Goal: Information Seeking & Learning: Learn about a topic

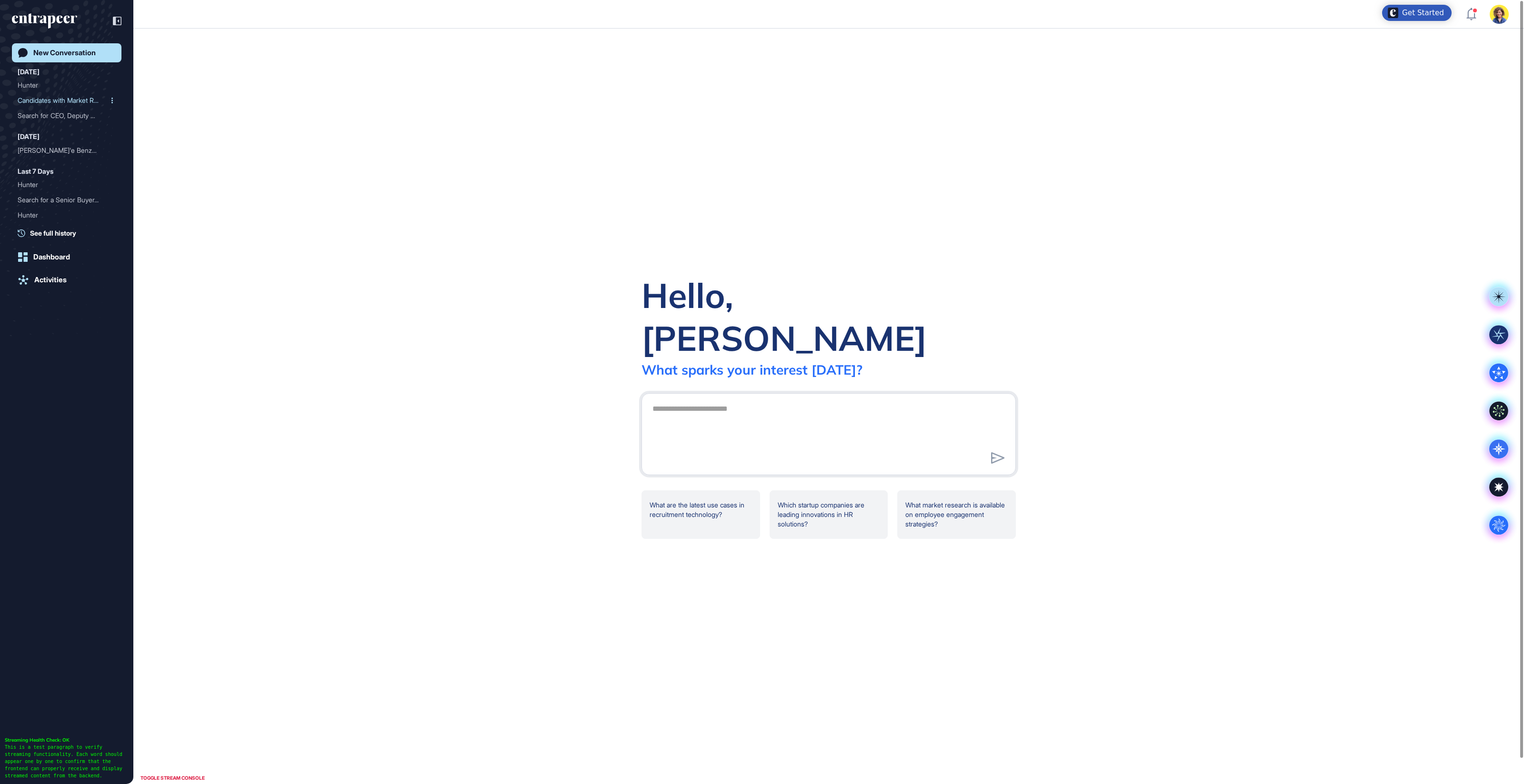
click at [43, 99] on div "Candidates with Market Re..." at bounding box center [63, 101] width 91 height 15
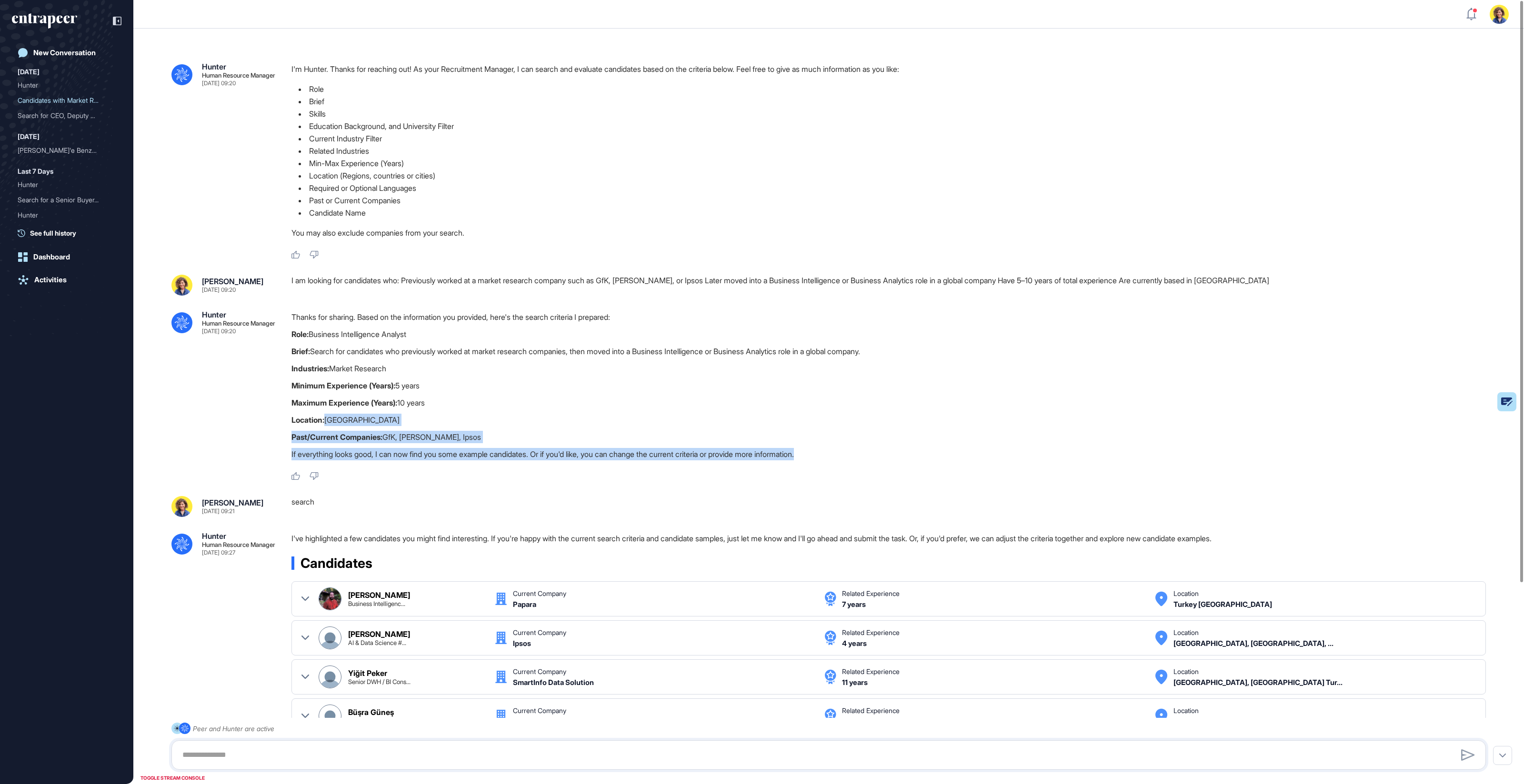
drag, startPoint x: 413, startPoint y: 433, endPoint x: 474, endPoint y: 459, distance: 66.3
click at [475, 461] on div "Thanks for sharing. Based on the information you provided, here's the search cr…" at bounding box center [893, 388] width 1202 height 154
click at [416, 464] on div "Thanks for sharing. Based on the information you provided, here's the search cr…" at bounding box center [893, 388] width 1202 height 154
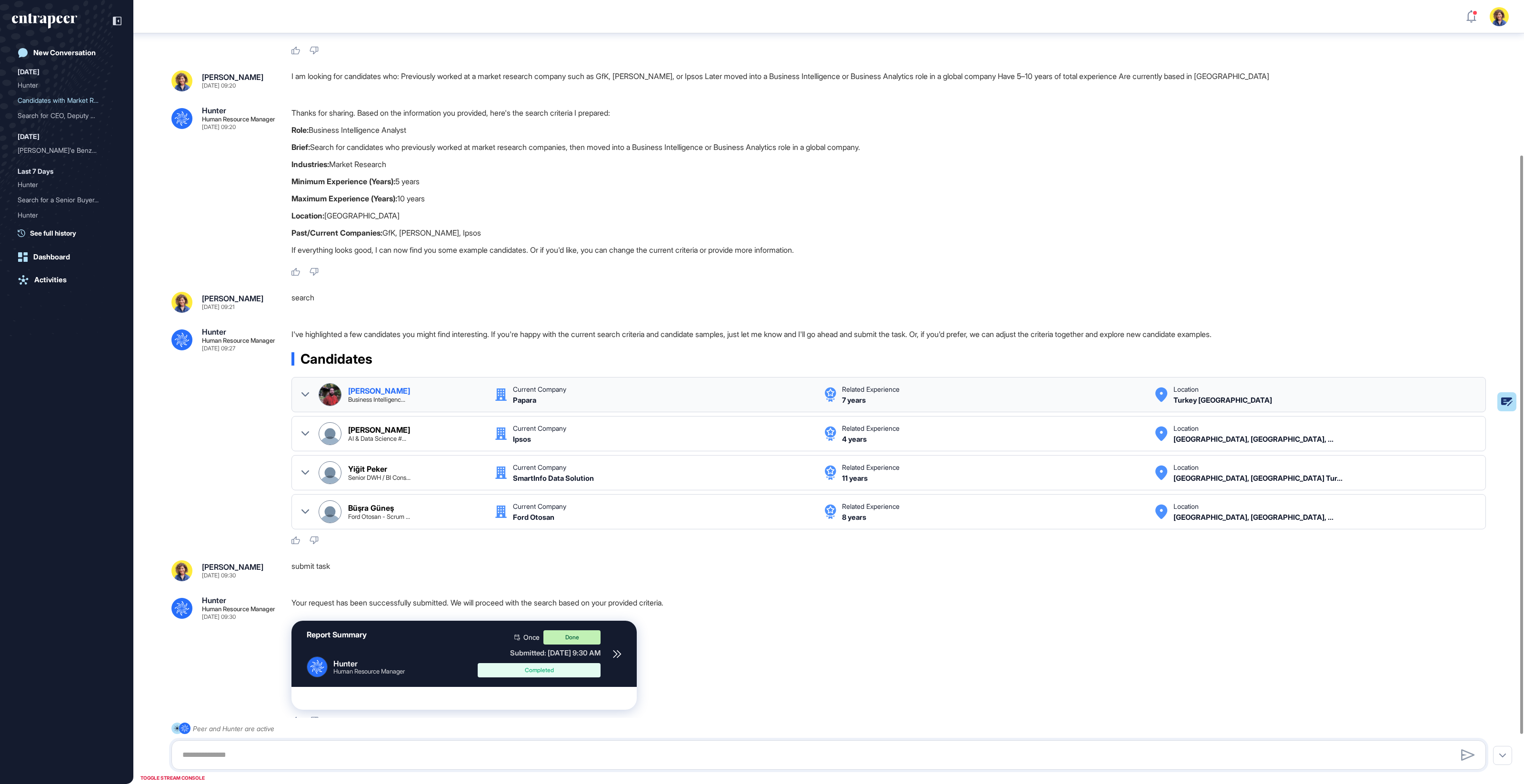
scroll to position [209, 0]
drag, startPoint x: 340, startPoint y: 233, endPoint x: 541, endPoint y: 231, distance: 201.0
click at [541, 231] on p "Past/Current Companies: GfK, [PERSON_NAME], Ipsos" at bounding box center [893, 232] width 1202 height 12
click at [541, 231] on p "Past/Current Companies: GfK, [PERSON_NAME], Ipsos" at bounding box center [893, 232] width 1202 height 12
click at [306, 468] on icon at bounding box center [305, 472] width 8 height 8
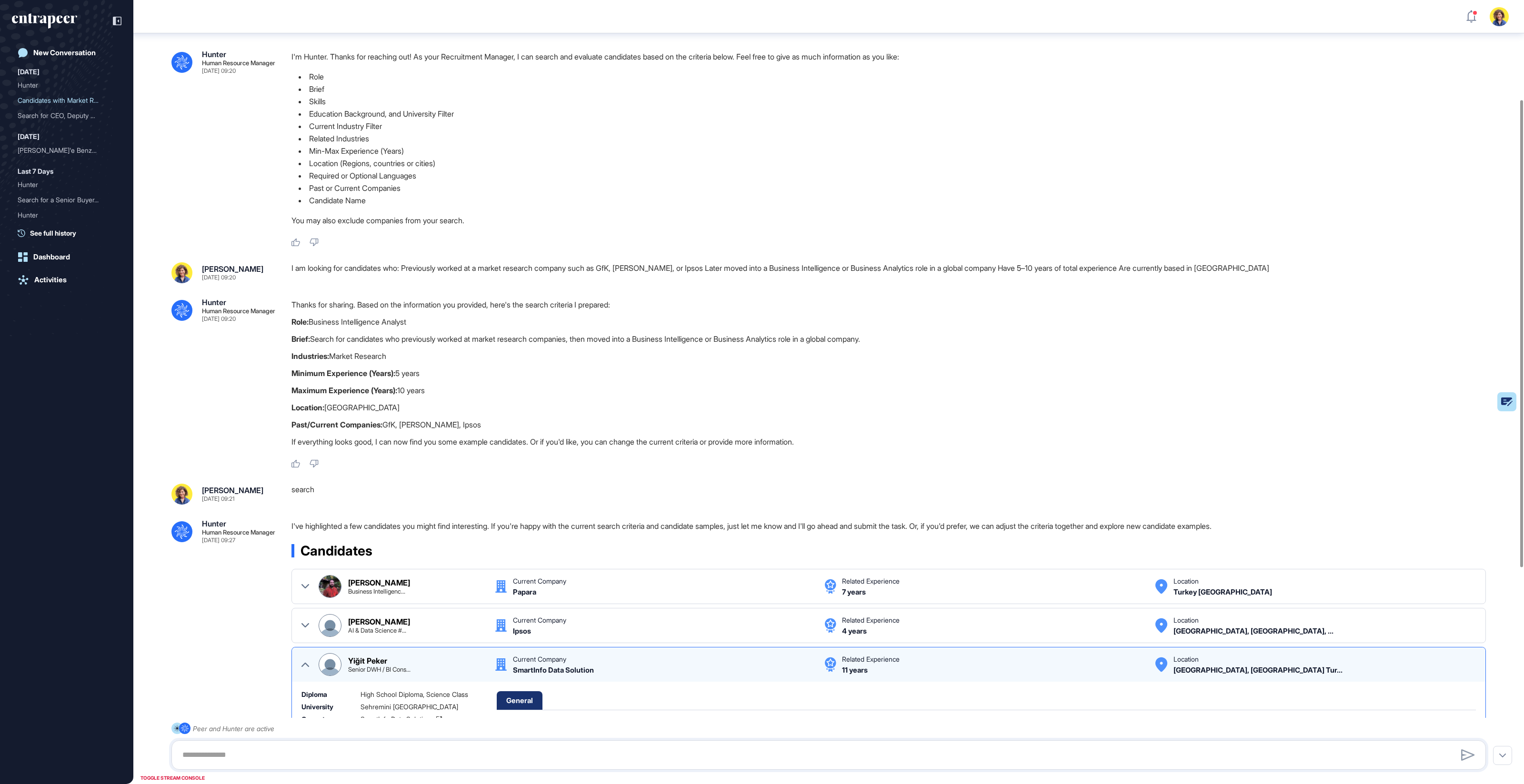
scroll to position [0, 0]
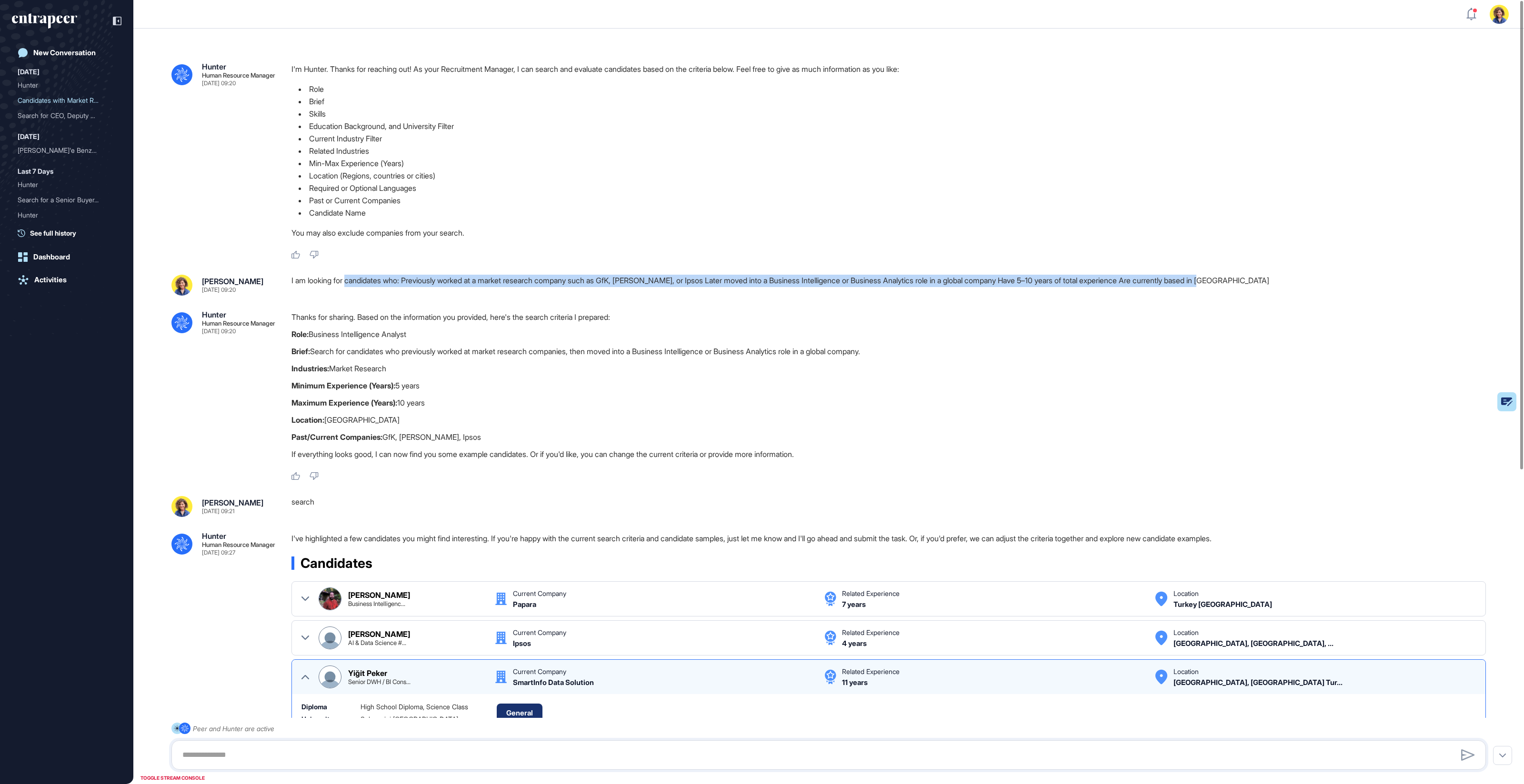
drag, startPoint x: 349, startPoint y: 281, endPoint x: 622, endPoint y: 289, distance: 273.1
click at [622, 289] on div "I am looking for candidates who: Previously worked at a market research company…" at bounding box center [893, 284] width 1202 height 21
click at [829, 275] on div "I am looking for candidates who: Previously worked at a market research company…" at bounding box center [893, 284] width 1202 height 21
drag, startPoint x: 1010, startPoint y: 281, endPoint x: 849, endPoint y: 289, distance: 161.2
click at [848, 288] on div "I am looking for candidates who: Previously worked at a market research company…" at bounding box center [893, 284] width 1202 height 21
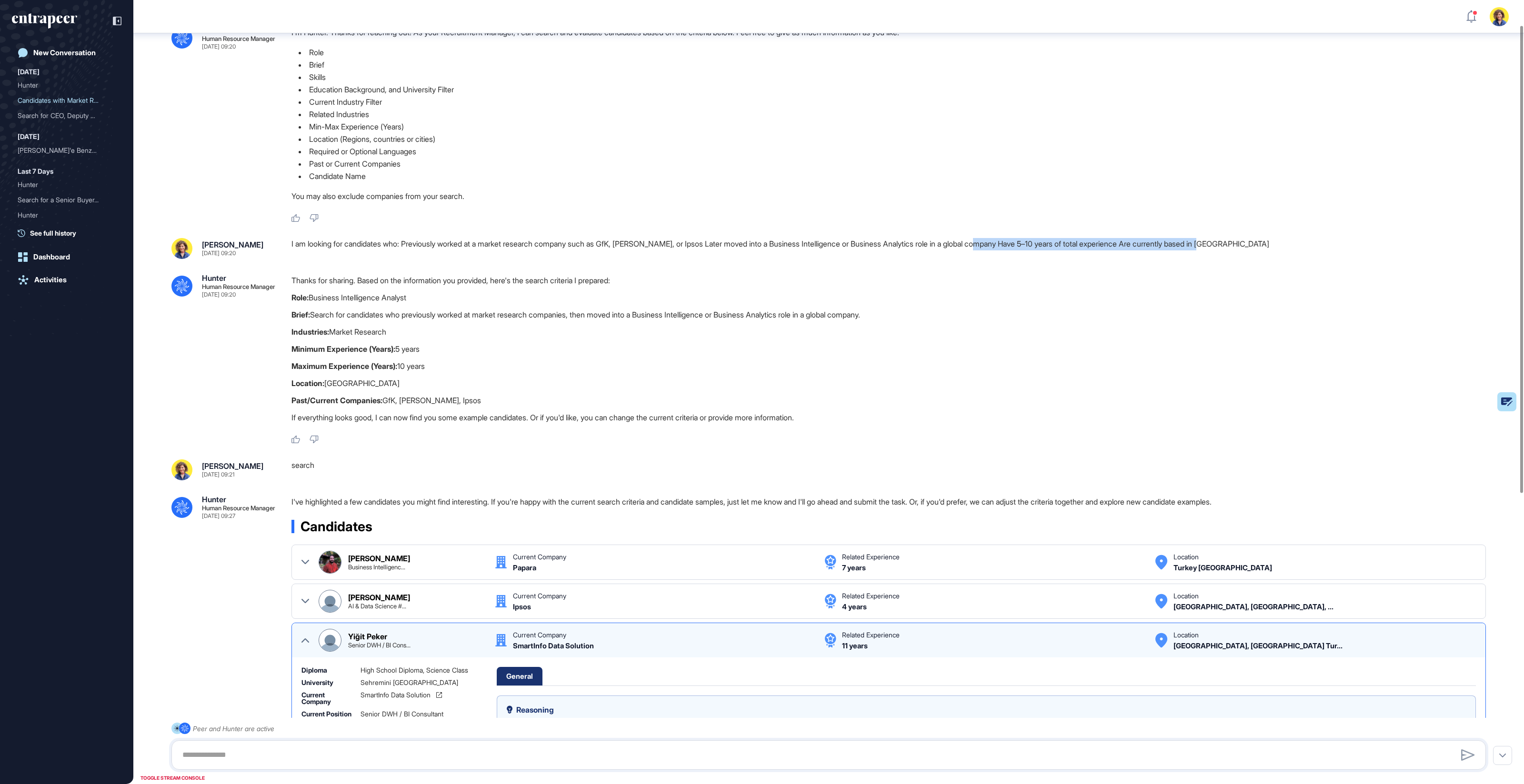
scroll to position [42, 0]
click at [879, 331] on p "Industries: Market Research" at bounding box center [893, 331] width 1202 height 12
drag, startPoint x: 1008, startPoint y: 241, endPoint x: 929, endPoint y: 242, distance: 79.0
click at [929, 242] on div "I am looking for candidates who: Previously worked at a market research company…" at bounding box center [893, 248] width 1202 height 21
drag, startPoint x: 592, startPoint y: 242, endPoint x: 722, endPoint y: 243, distance: 130.0
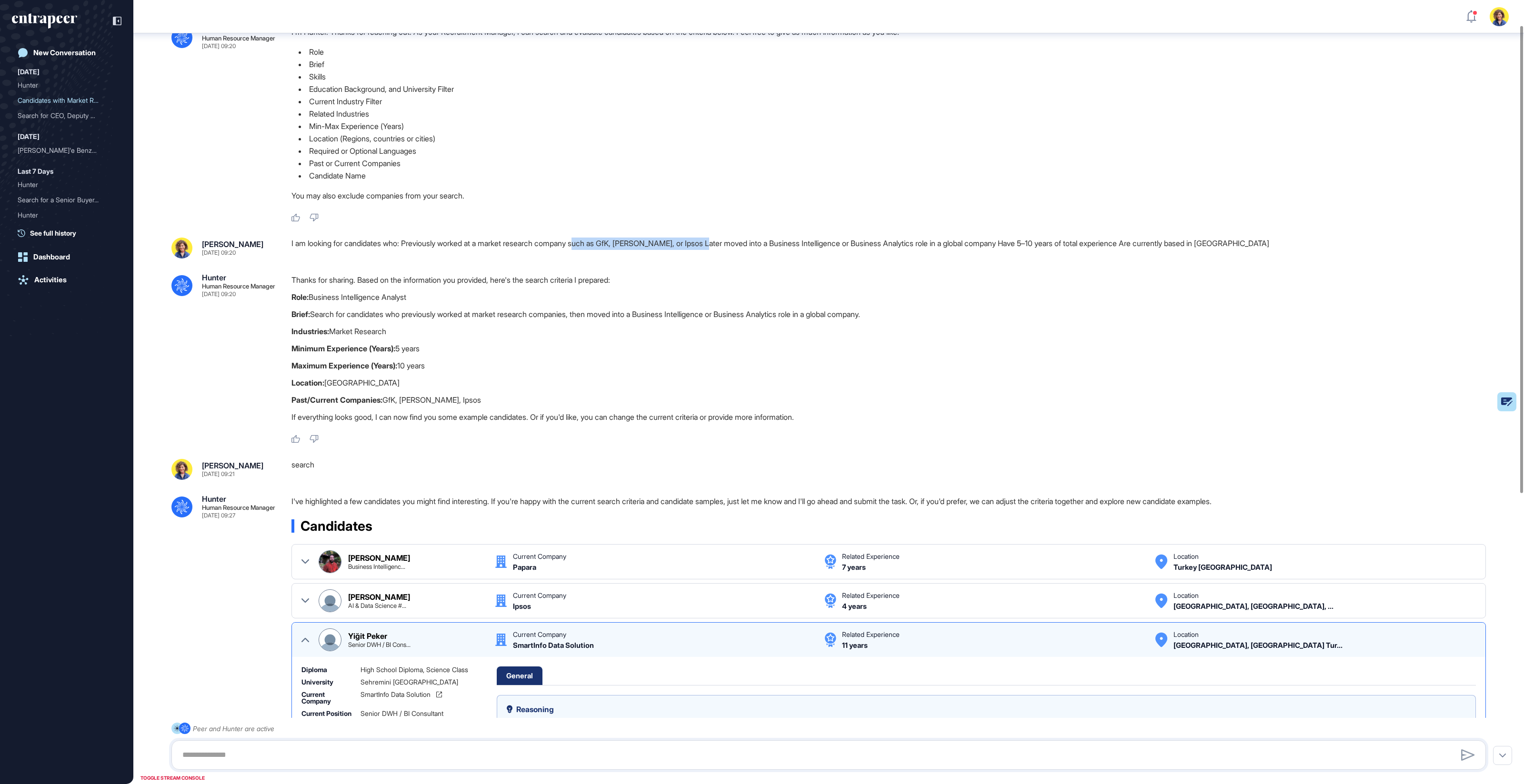
click at [722, 243] on div "I am looking for candidates who: Previously worked at a market research company…" at bounding box center [893, 248] width 1202 height 21
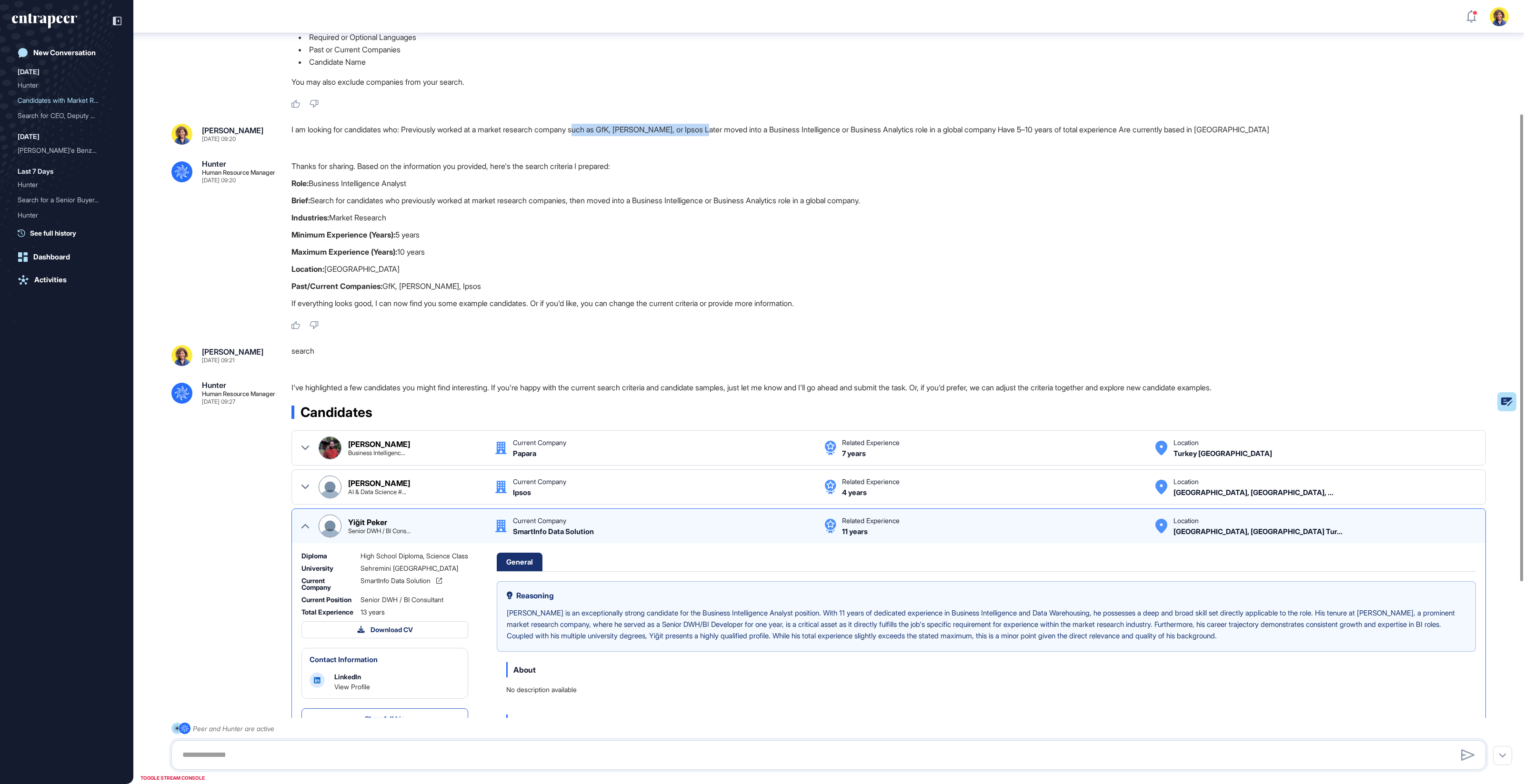
scroll to position [229, 0]
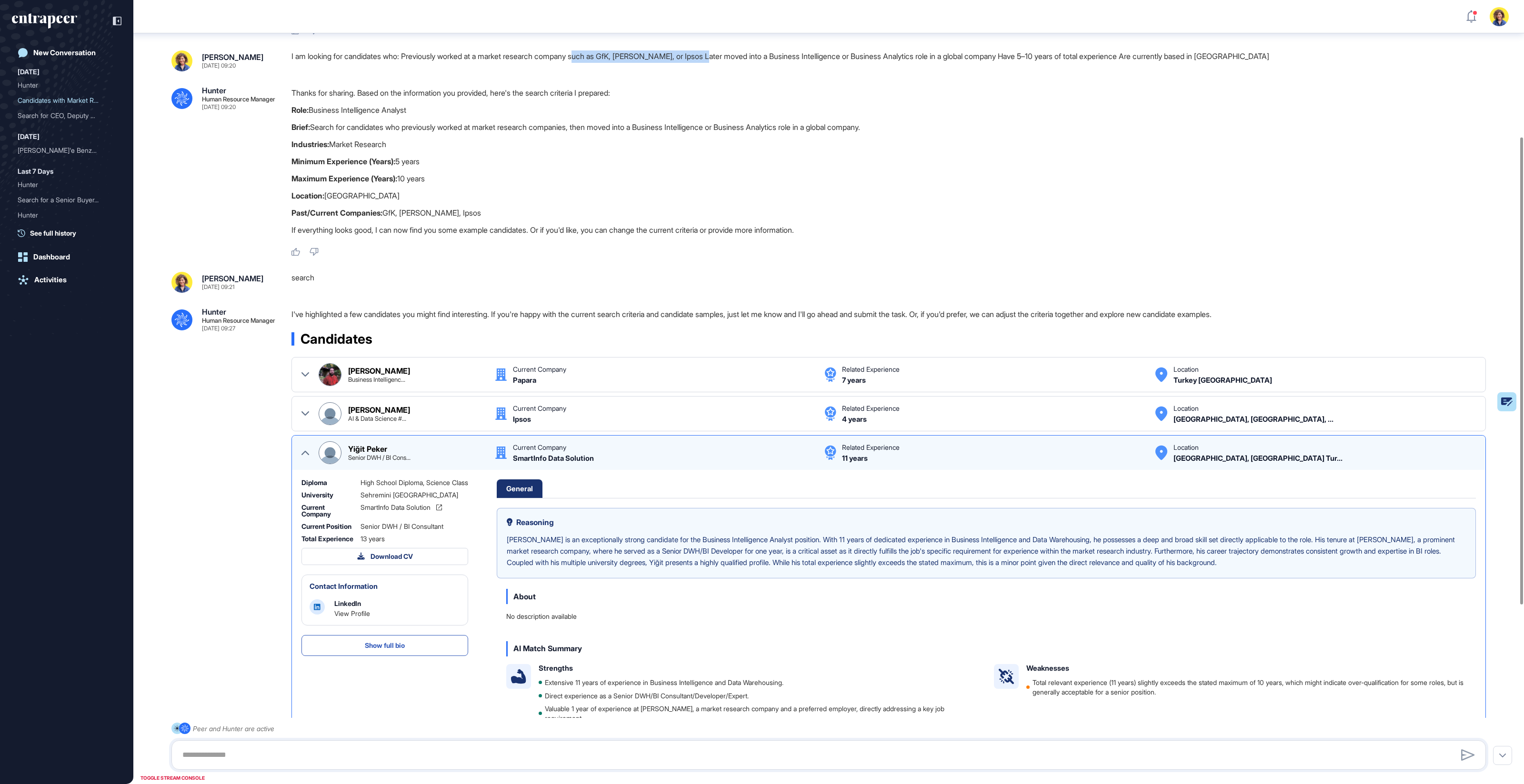
click at [328, 453] on img at bounding box center [330, 452] width 22 height 22
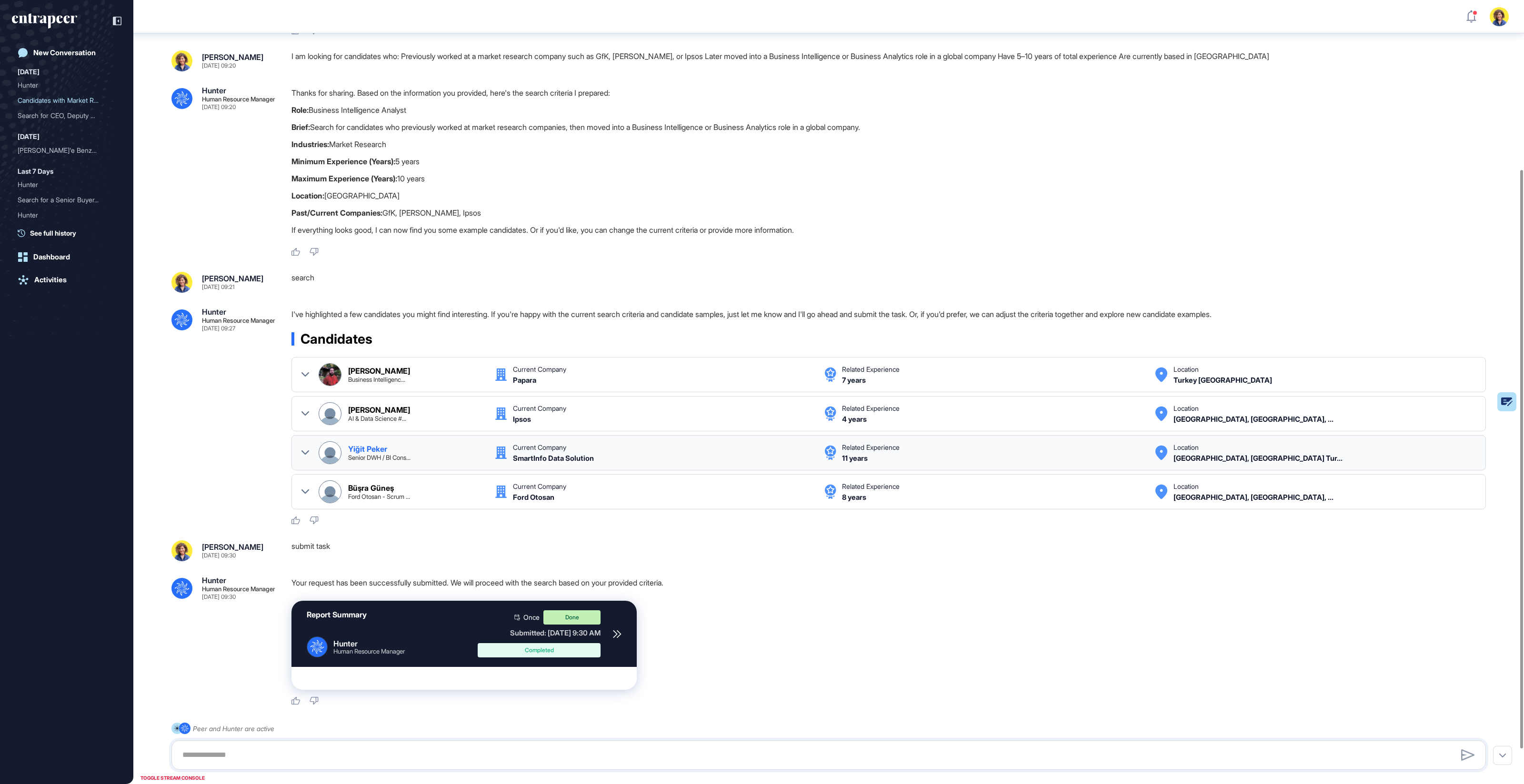
click at [303, 449] on icon at bounding box center [305, 452] width 8 height 8
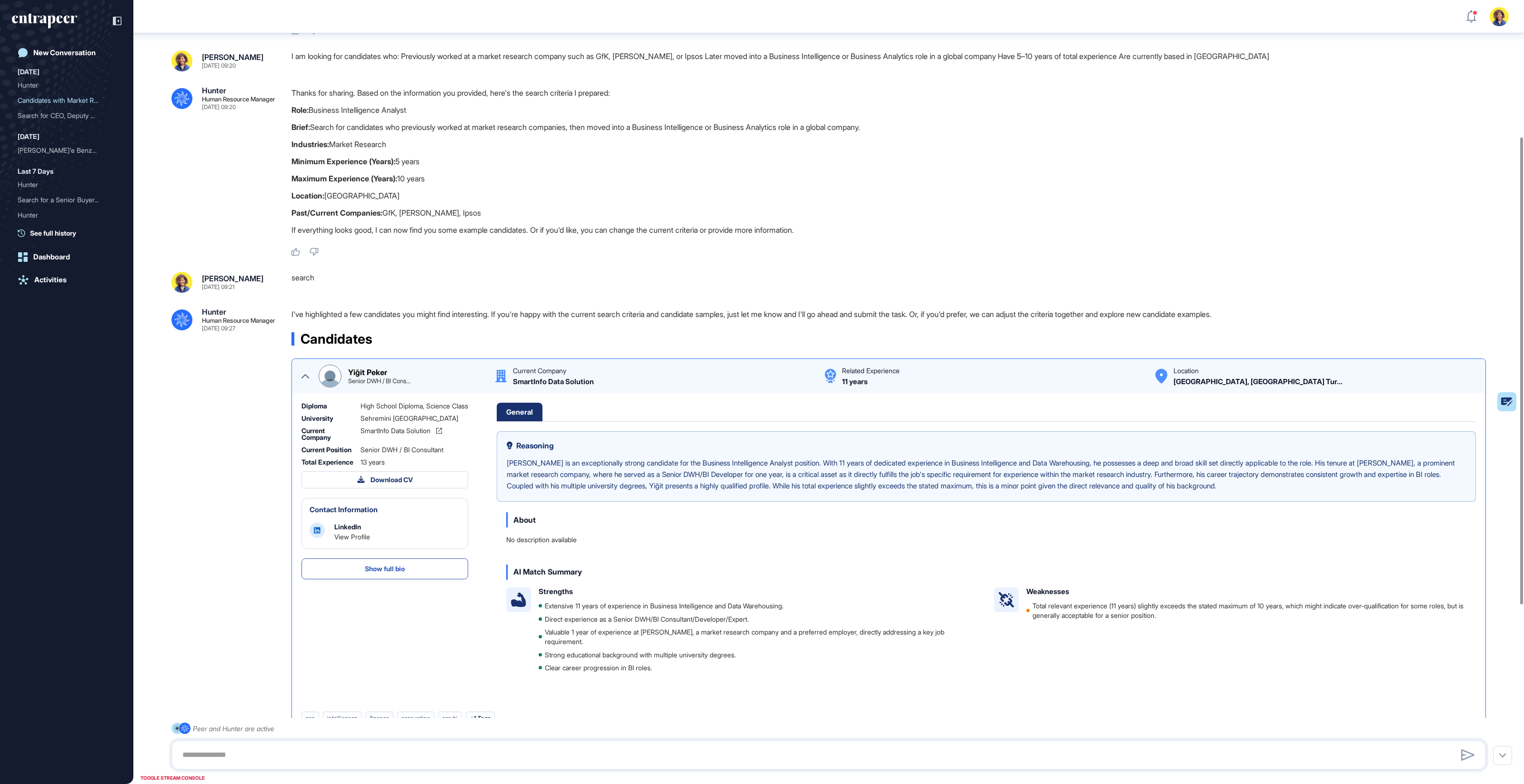
scroll to position [83, 0]
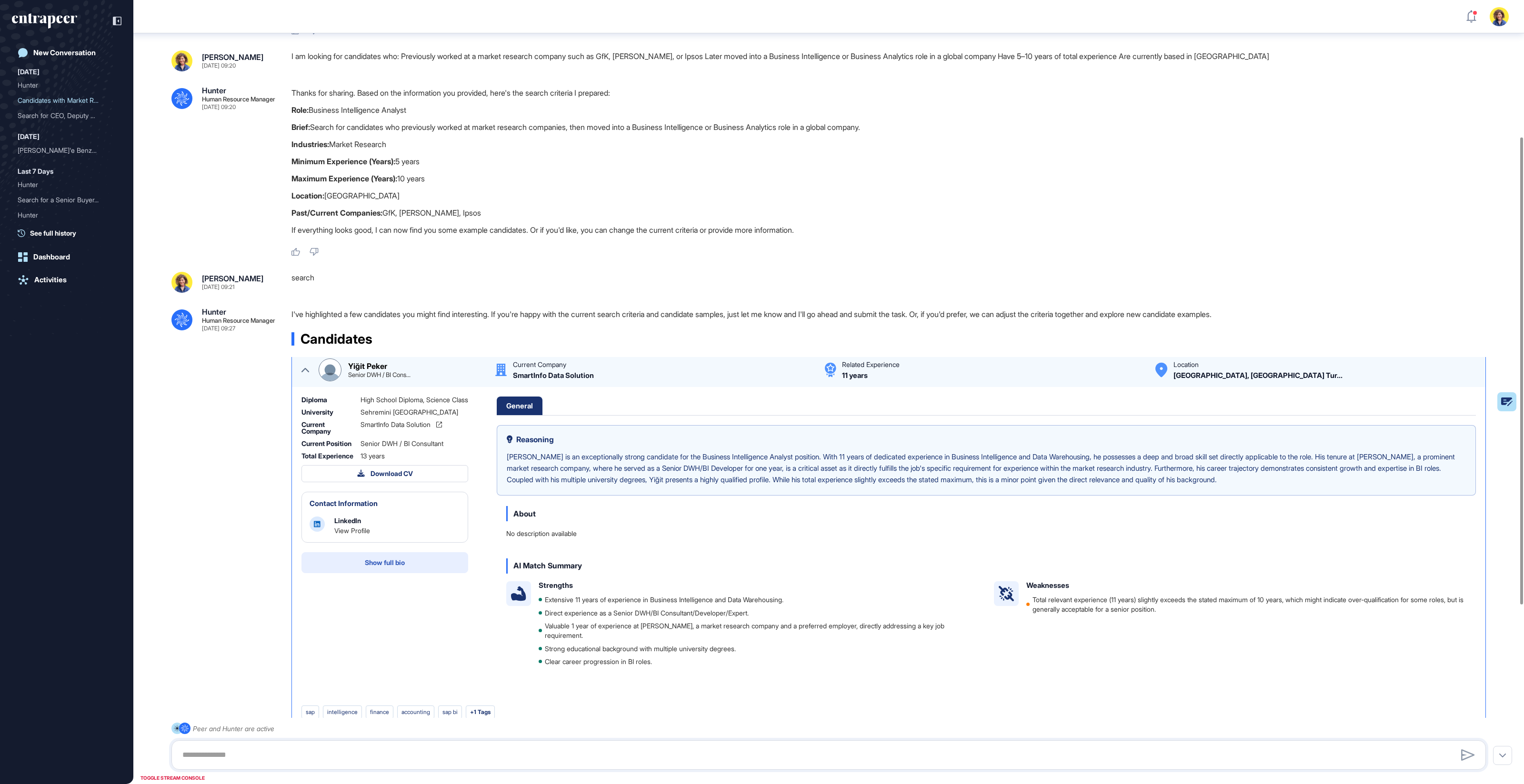
click at [366, 566] on span "Show full bio" at bounding box center [385, 562] width 40 height 7
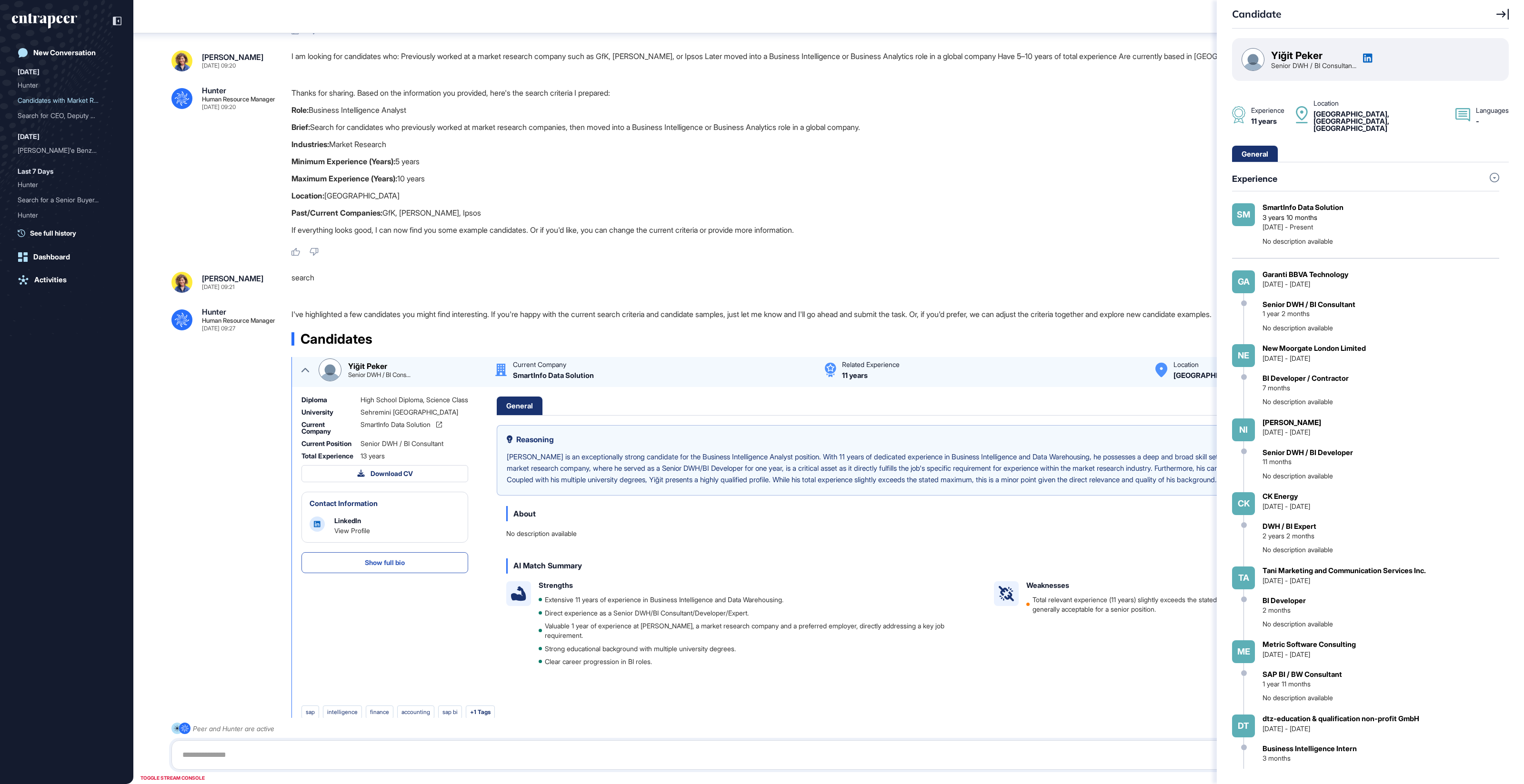
scroll to position [0, 0]
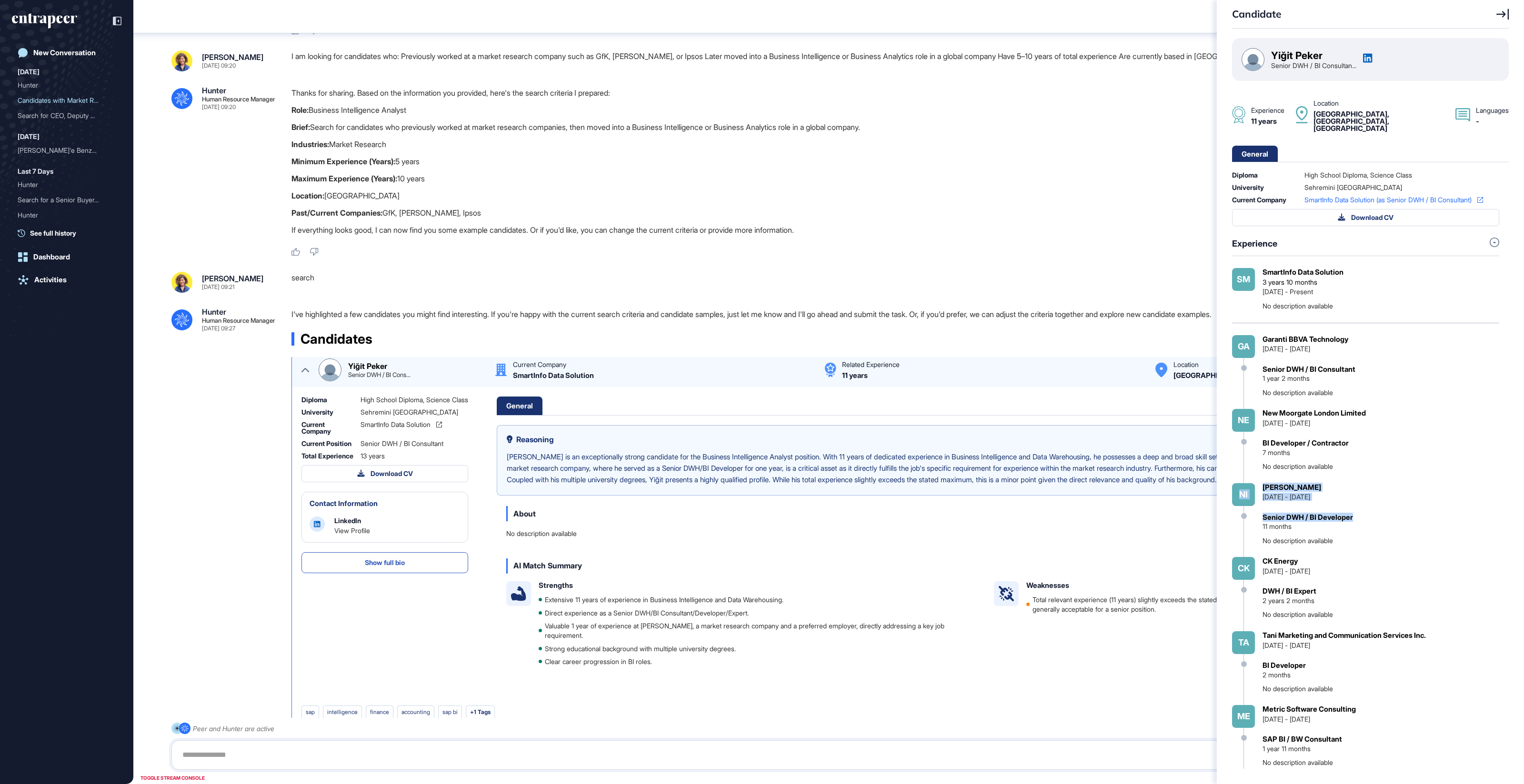
drag, startPoint x: 1257, startPoint y: 482, endPoint x: 1355, endPoint y: 510, distance: 101.9
click at [1355, 510] on div "[PERSON_NAME][DATE] - [DATE] Senior DWH / BI Developer 11 months No description…" at bounding box center [1366, 520] width 267 height 74
drag, startPoint x: 1391, startPoint y: 270, endPoint x: 1242, endPoint y: 269, distance: 149.0
click at [1242, 269] on div "Sm SmartInfo Data Solution 3 years 10 months [DATE] - Present No description av…" at bounding box center [1366, 289] width 267 height 43
click at [1394, 284] on div "SmartInfo Data Solution 3 years 10 months [DATE] - Present No description avail…" at bounding box center [1381, 289] width 237 height 43
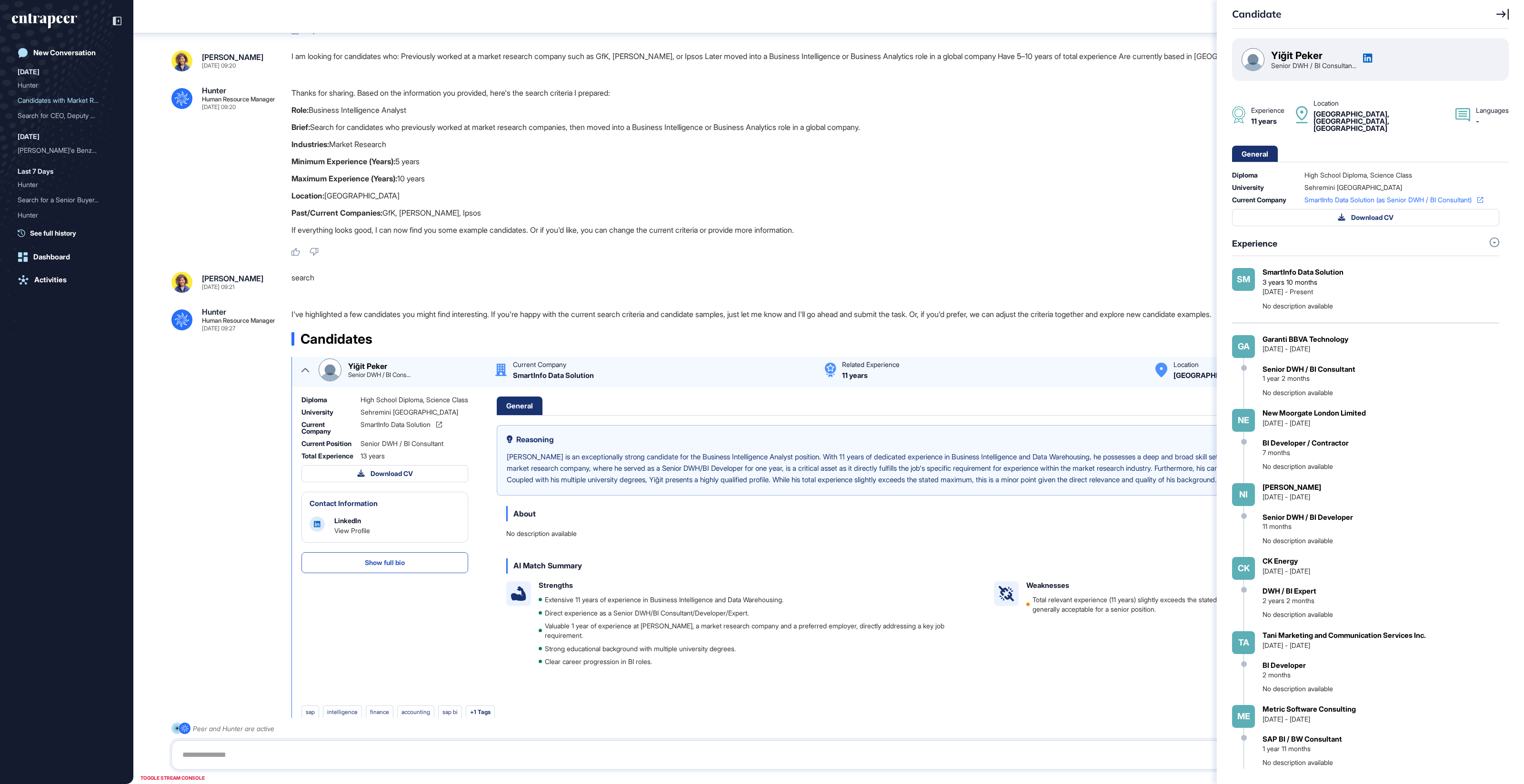
click at [308, 368] on div "Candidate Yi̇ği̇t Peker Senior DWH / BI Consultan... Experience 11 years Locati…" at bounding box center [762, 392] width 1524 height 784
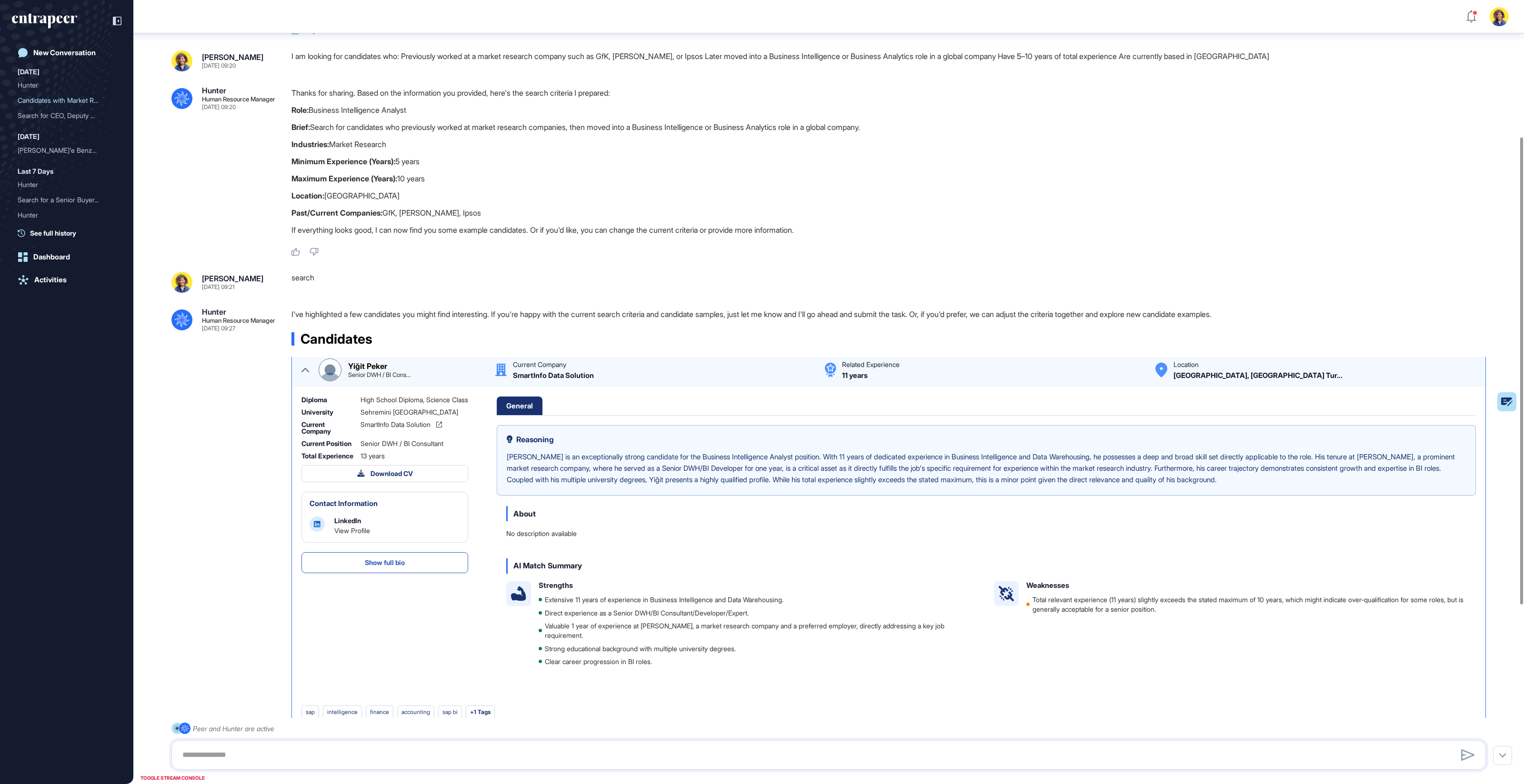
click at [302, 368] on icon at bounding box center [305, 370] width 8 height 8
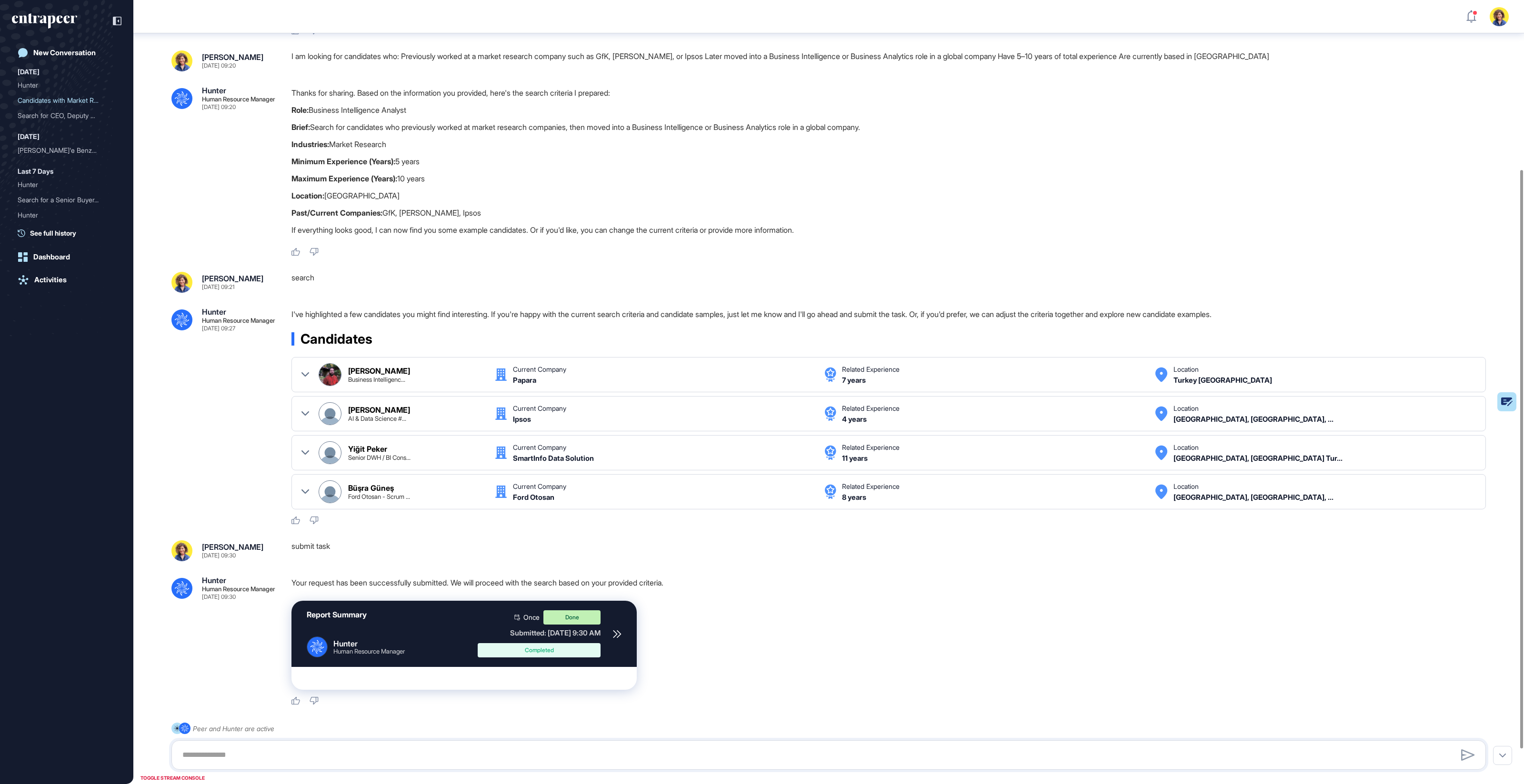
click at [254, 419] on div ".cls-2{fill:#fff} Hunter Human Resource Manager [DATE] 09:27 I've highlighted a…" at bounding box center [829, 416] width 1315 height 217
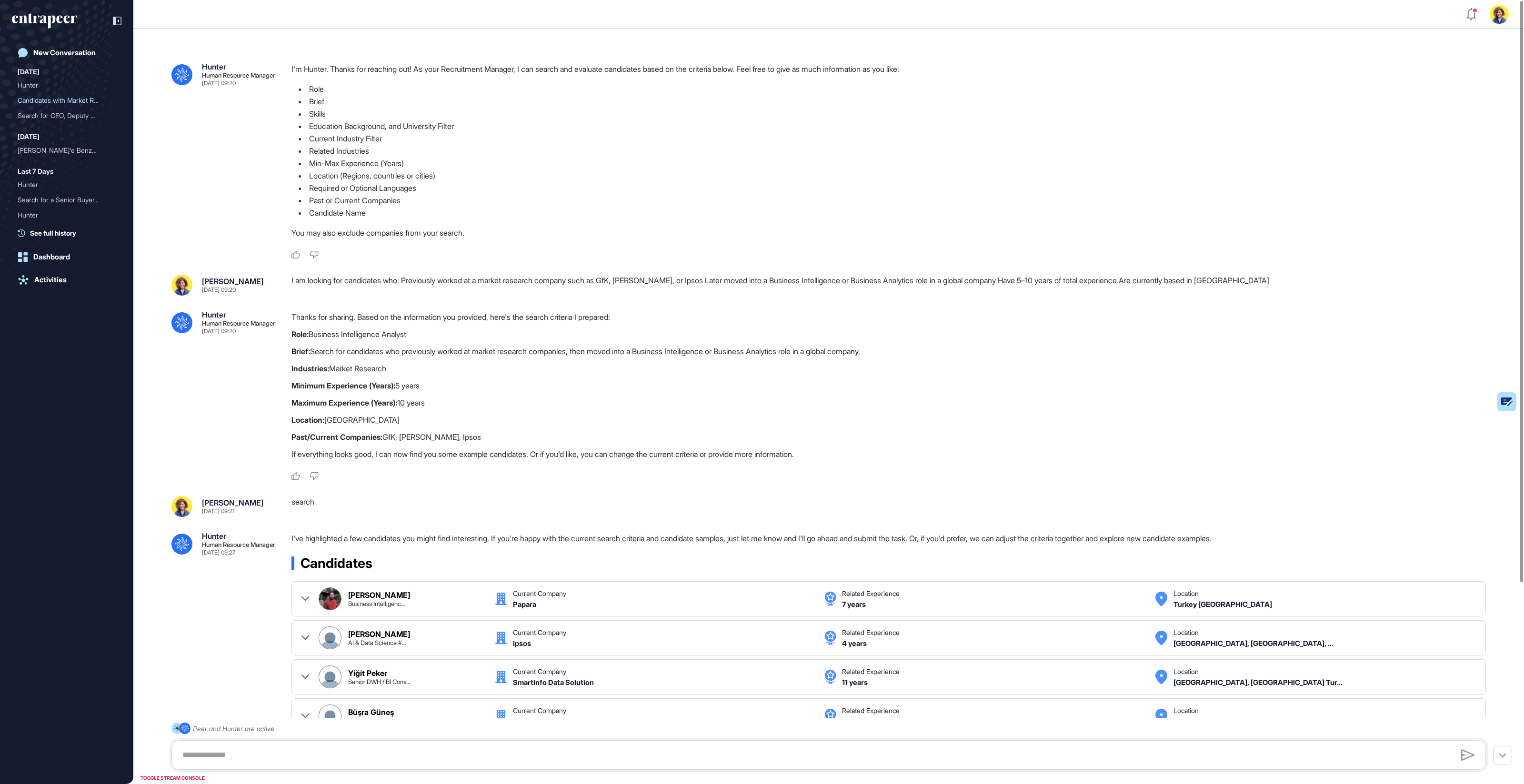
drag, startPoint x: 326, startPoint y: 335, endPoint x: 445, endPoint y: 326, distance: 119.3
click at [444, 330] on p "Role: Business Intelligence Analyst" at bounding box center [893, 334] width 1202 height 12
drag, startPoint x: 762, startPoint y: 280, endPoint x: 919, endPoint y: 283, distance: 157.0
click at [919, 283] on div "I am looking for candidates who: Previously worked at a market research company…" at bounding box center [893, 284] width 1202 height 21
drag, startPoint x: 373, startPoint y: 334, endPoint x: 280, endPoint y: 331, distance: 93.0
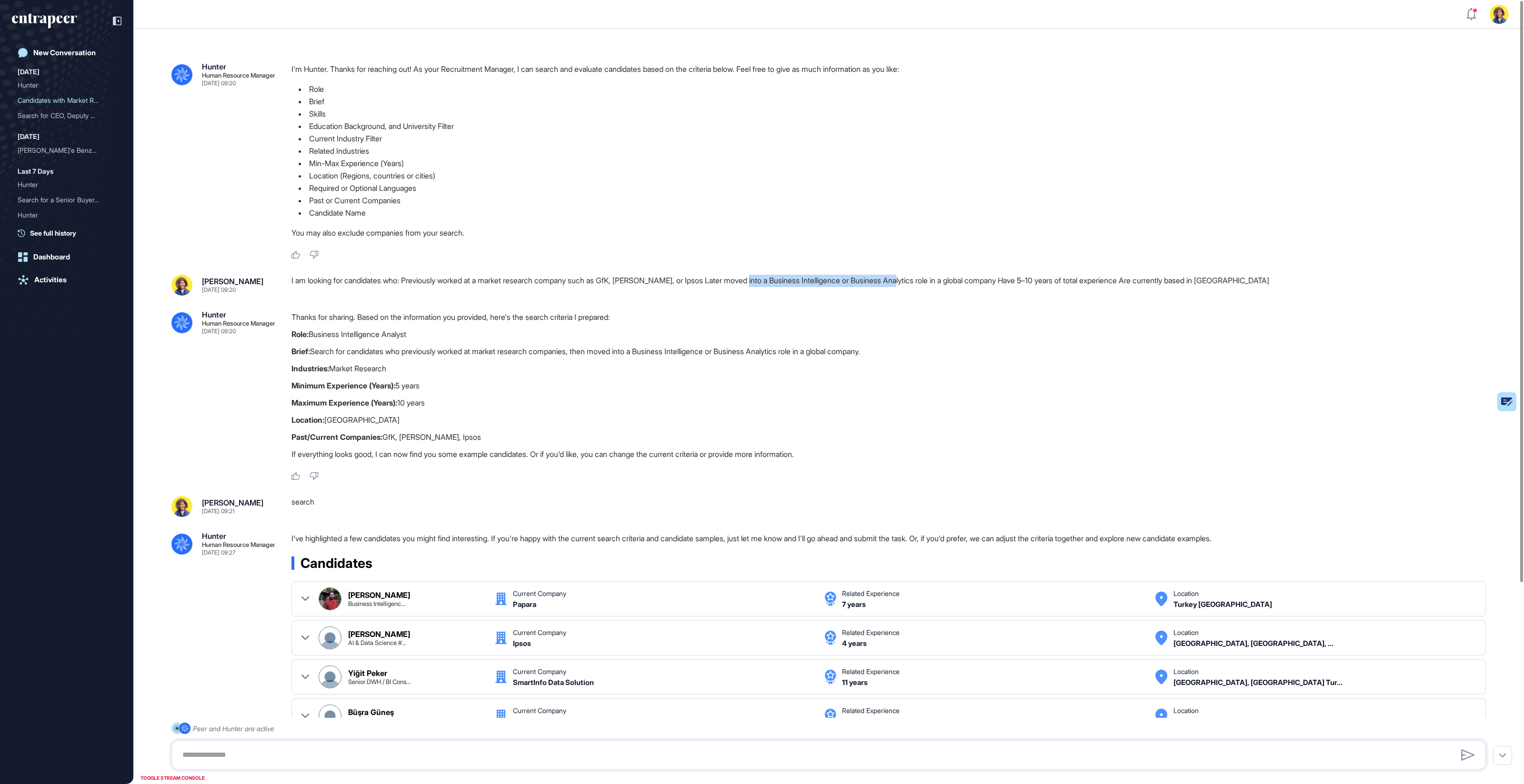
click at [280, 332] on div ".cls-2{fill:#fff} Hunter Human Resource Manager [DATE] 09:20 Thanks for sharing…" at bounding box center [829, 396] width 1315 height 170
click at [329, 338] on p "Role: Business Intelligence Analyst" at bounding box center [893, 334] width 1202 height 12
click at [322, 335] on p "Role: Business Intelligence Analyst" at bounding box center [893, 334] width 1202 height 12
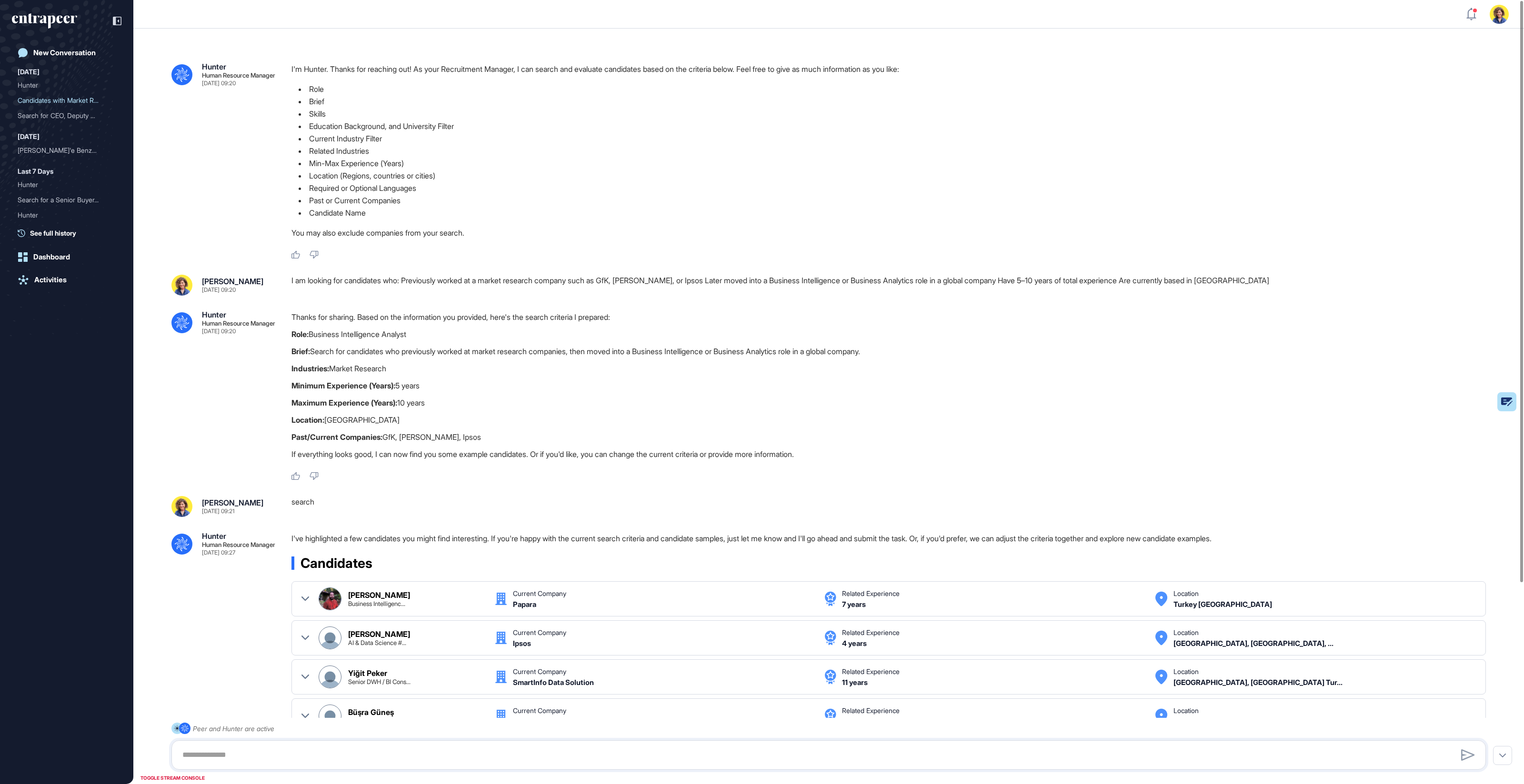
click at [381, 328] on p "Role: Business Intelligence Analyst" at bounding box center [893, 334] width 1202 height 12
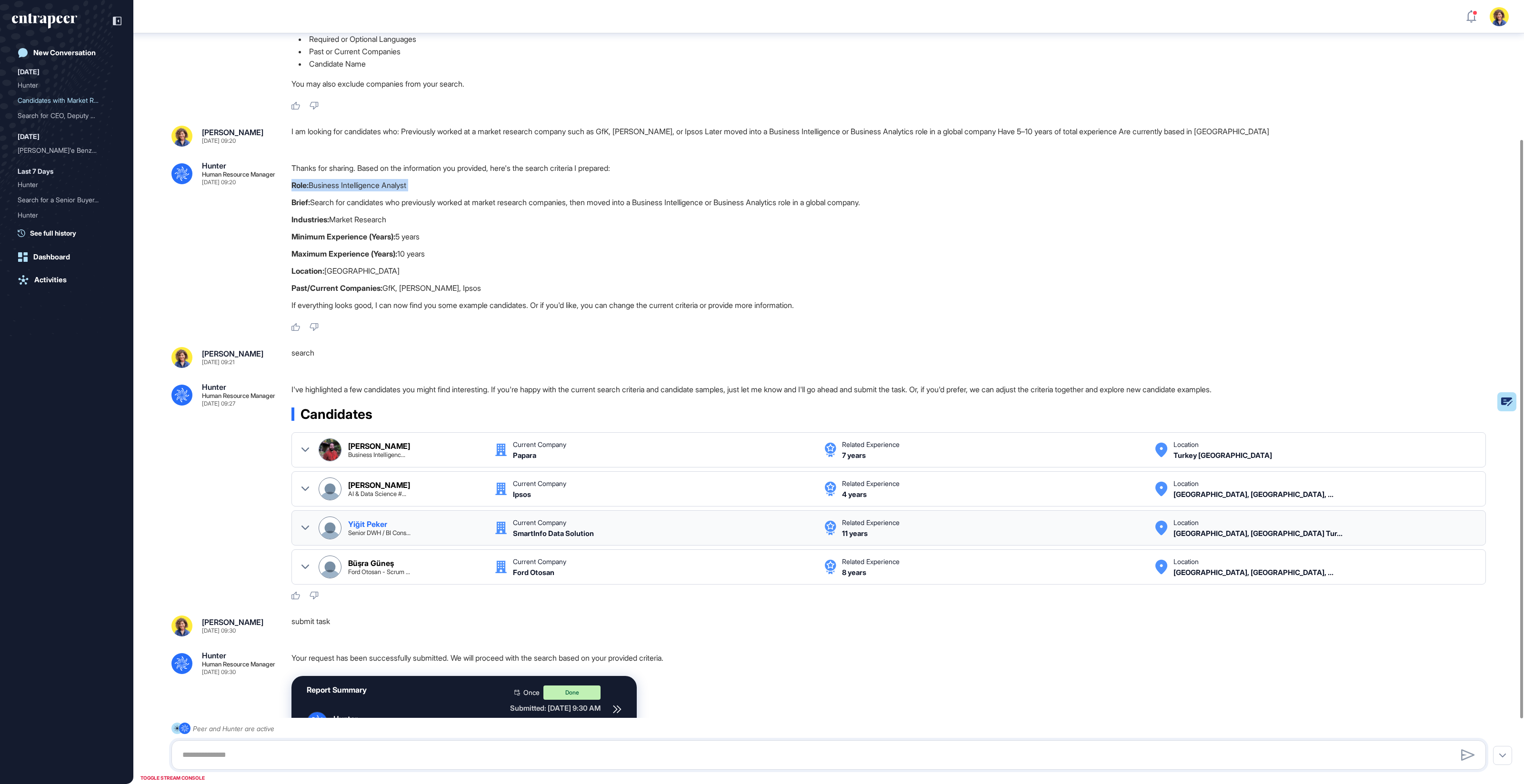
scroll to position [188, 0]
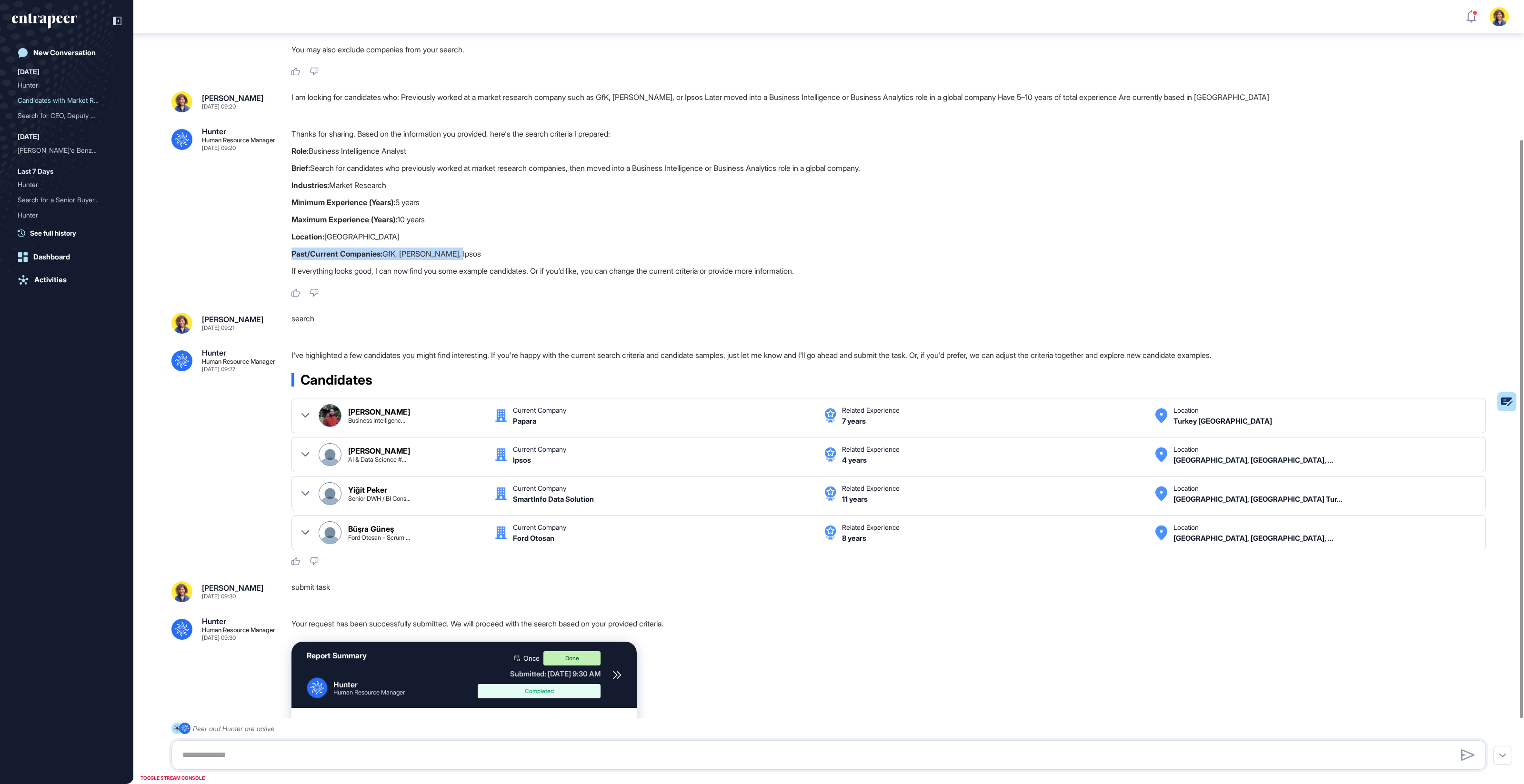
drag, startPoint x: 450, startPoint y: 252, endPoint x: 359, endPoint y: 248, distance: 91.1
click at [358, 248] on p "Past/Current Companies: GfK, [PERSON_NAME], Ipsos" at bounding box center [893, 254] width 1202 height 12
click at [359, 249] on strong "Past/Current Companies:" at bounding box center [337, 254] width 91 height 9
drag, startPoint x: 453, startPoint y: 93, endPoint x: 696, endPoint y: 99, distance: 243.1
click at [696, 99] on div "I am looking for candidates who: Previously worked at a market research company…" at bounding box center [893, 102] width 1202 height 21
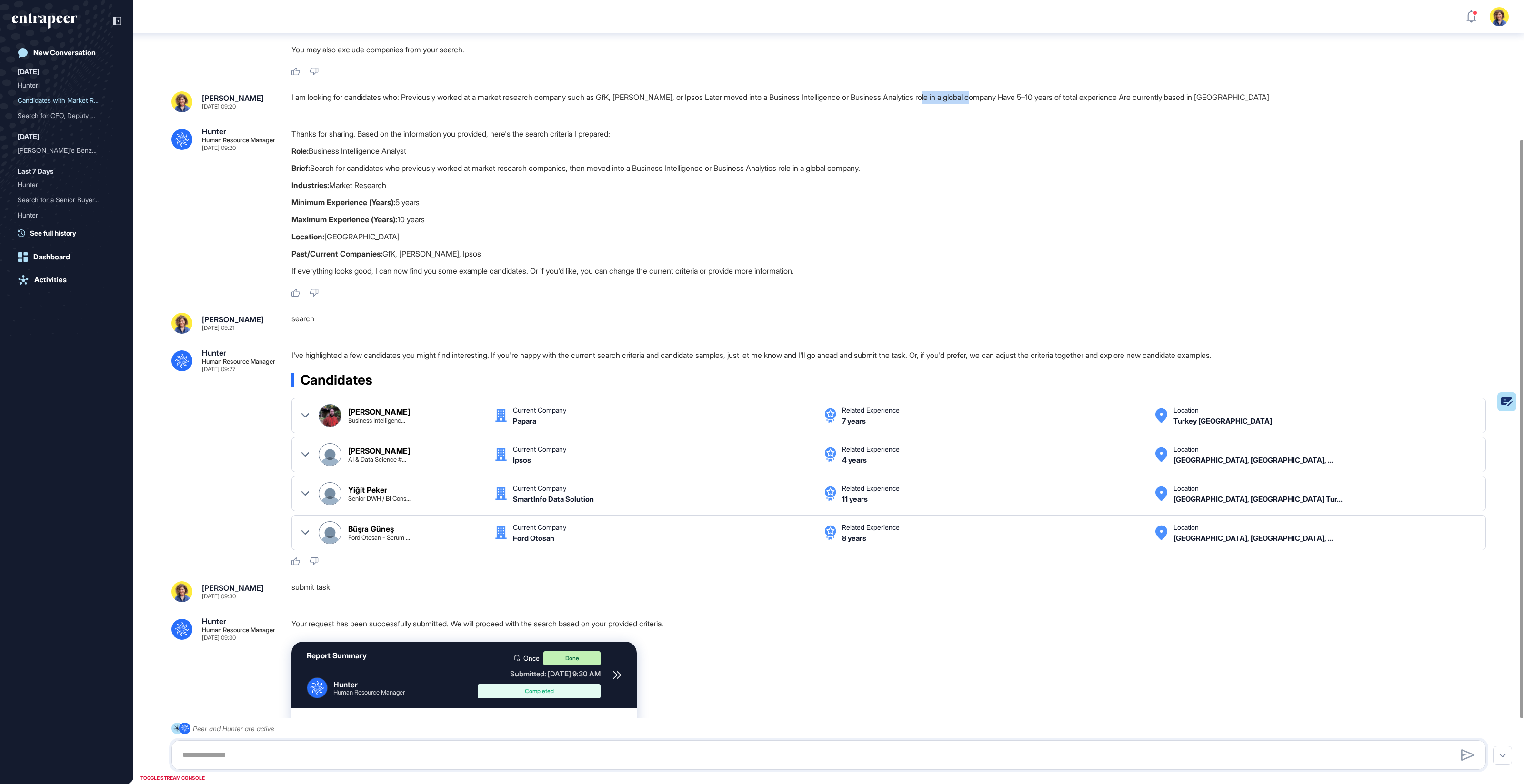
drag, startPoint x: 944, startPoint y: 92, endPoint x: 1009, endPoint y: 94, distance: 65.0
click at [1009, 94] on div "I am looking for candidates who: Previously worked at a market research company…" at bounding box center [893, 102] width 1202 height 21
click at [972, 161] on div "Thanks for sharing. Based on the information you provided, here's the search cr…" at bounding box center [893, 205] width 1202 height 154
drag, startPoint x: 279, startPoint y: 257, endPoint x: 463, endPoint y: 255, distance: 184.0
click at [463, 255] on div ".cls-2{fill:#fff} Hunter Human Resource Manager [DATE] 09:20 Thanks for sharing…" at bounding box center [829, 212] width 1315 height 170
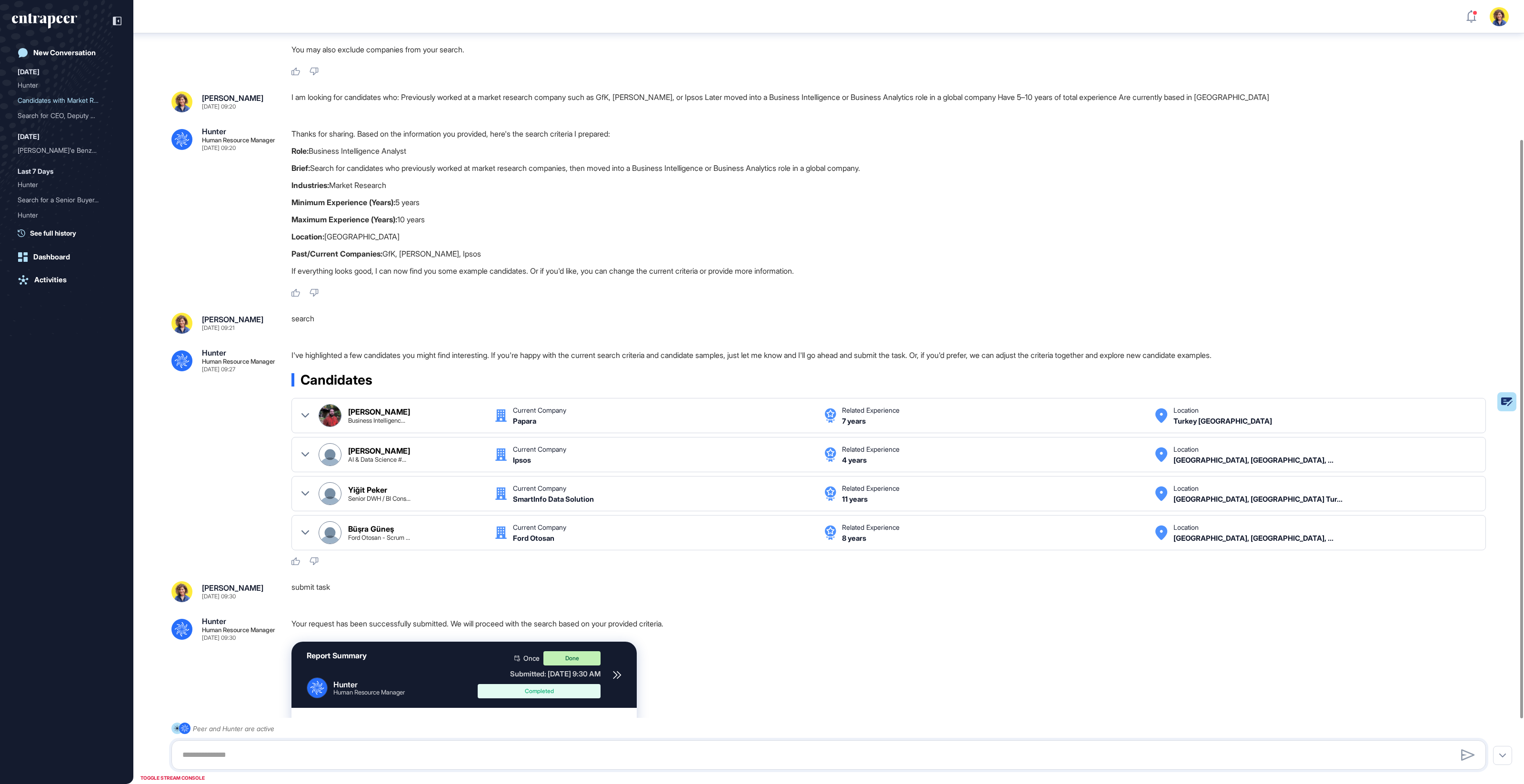
click at [462, 267] on p "If everything looks good, I can now find you some example candidates. Or if you…" at bounding box center [893, 271] width 1202 height 12
click at [309, 252] on strong "Past/Current Companies:" at bounding box center [337, 254] width 91 height 9
click at [35, 85] on div "Hunter" at bounding box center [63, 85] width 91 height 15
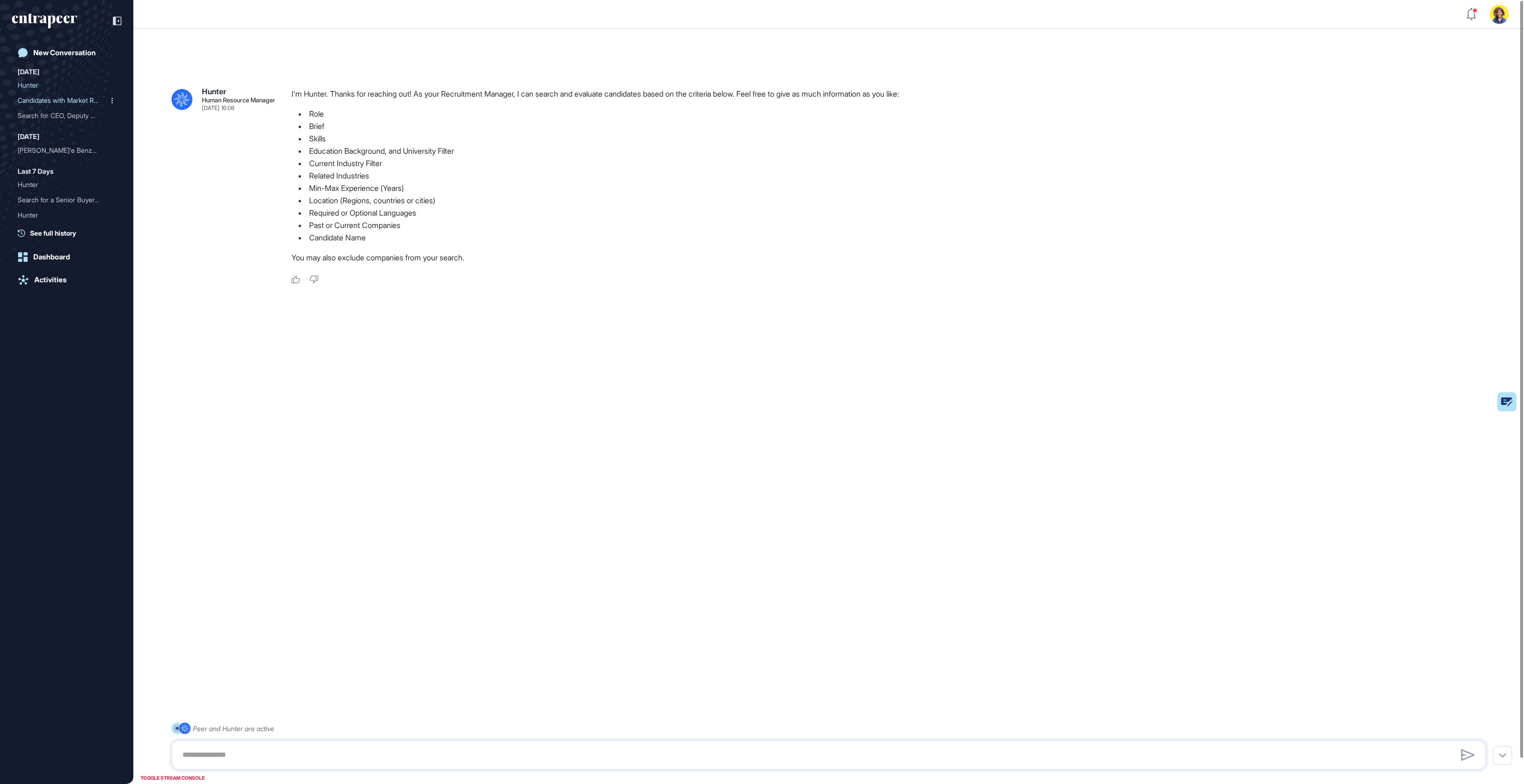
click at [53, 106] on div "Candidates with Market Re..." at bounding box center [63, 101] width 91 height 15
